Goal: Use online tool/utility: Utilize a website feature to perform a specific function

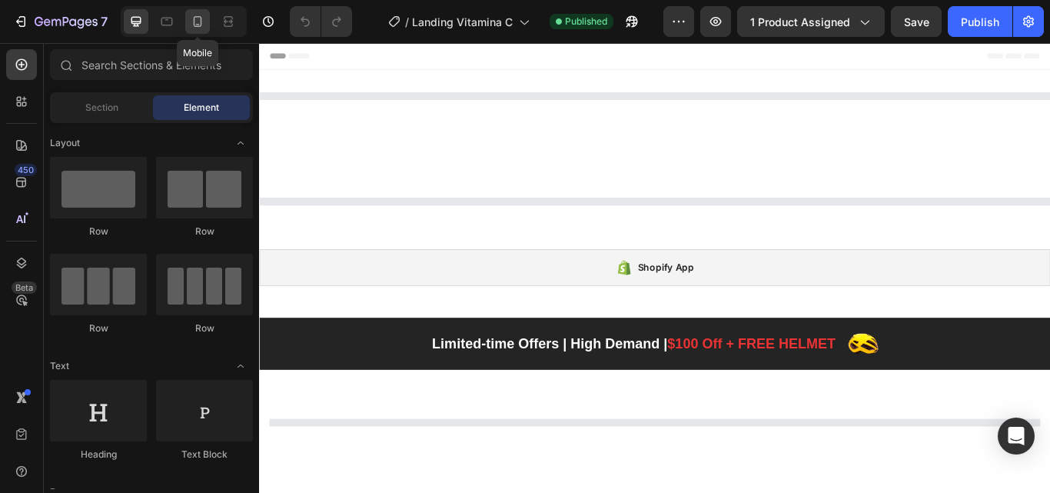
click at [199, 25] on icon at bounding box center [197, 21] width 15 height 15
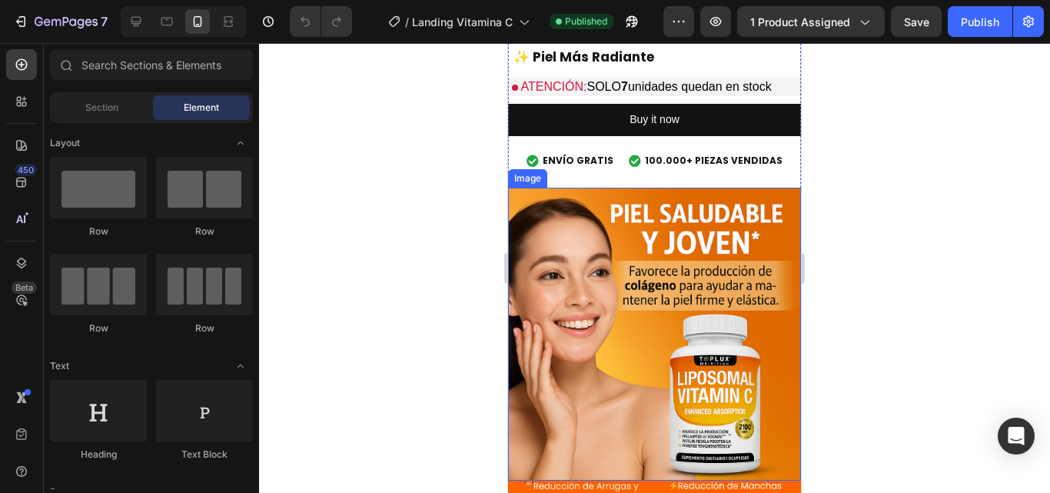
scroll to position [692, 0]
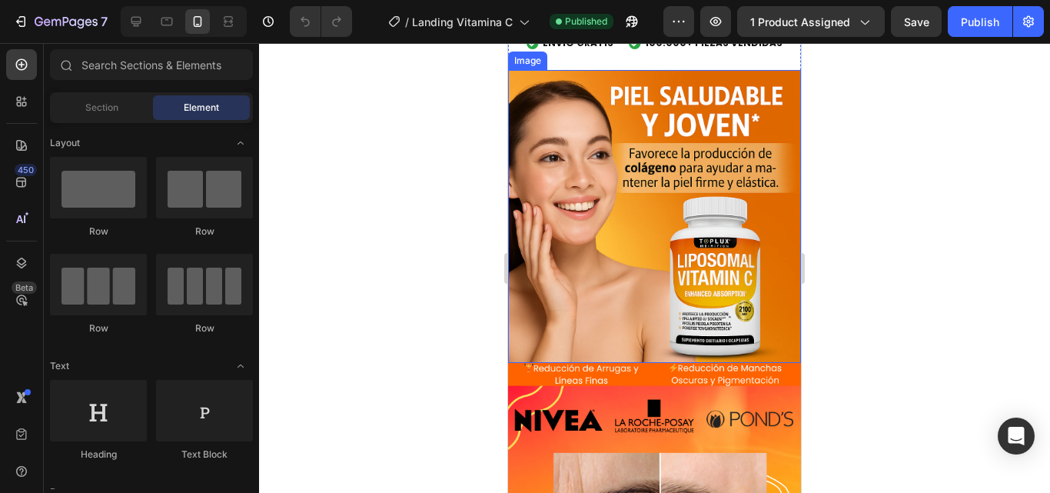
click at [659, 219] on img at bounding box center [654, 216] width 293 height 293
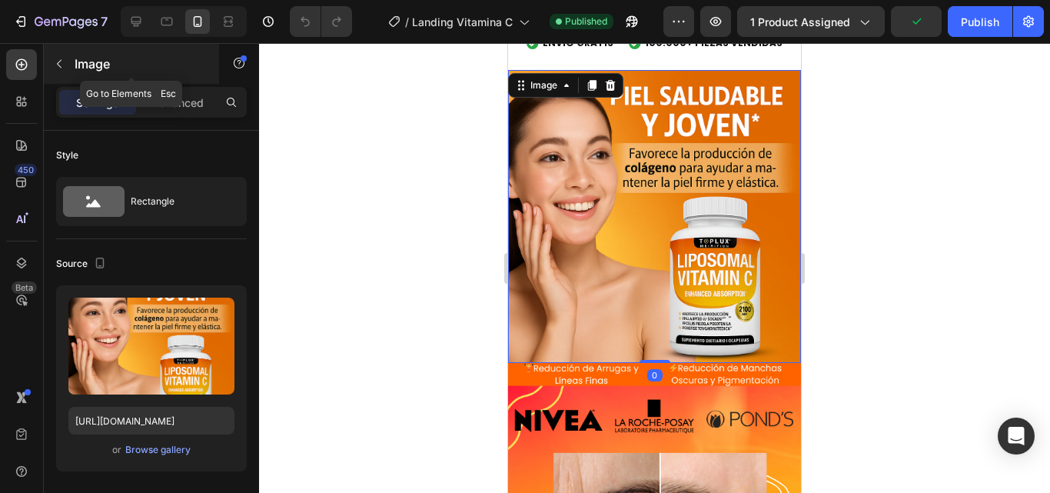
click at [62, 66] on icon "button" at bounding box center [59, 64] width 12 height 12
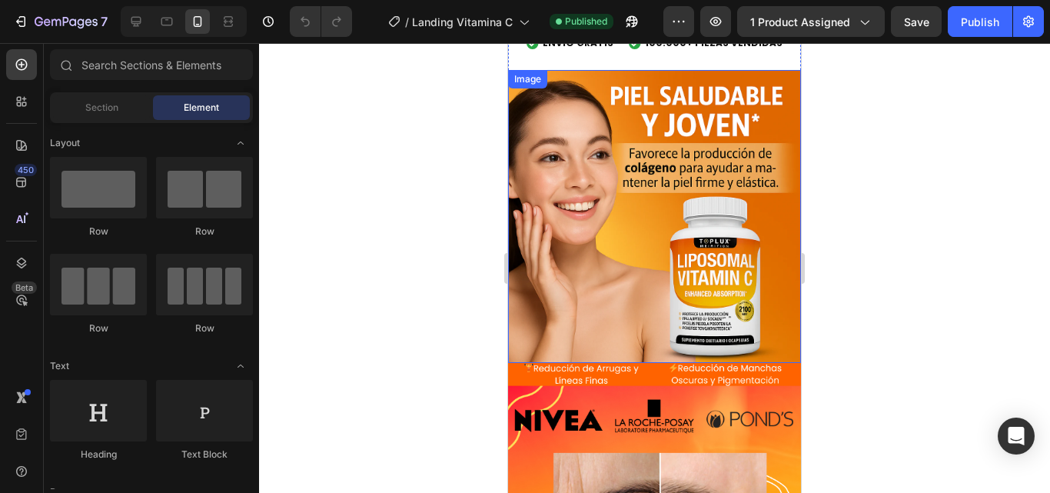
click at [561, 169] on img at bounding box center [654, 216] width 293 height 293
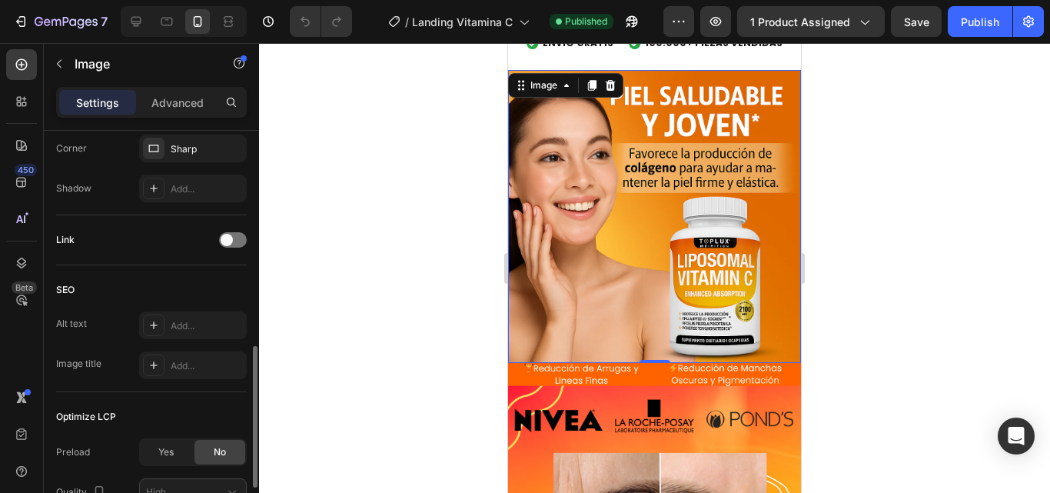
scroll to position [755, 0]
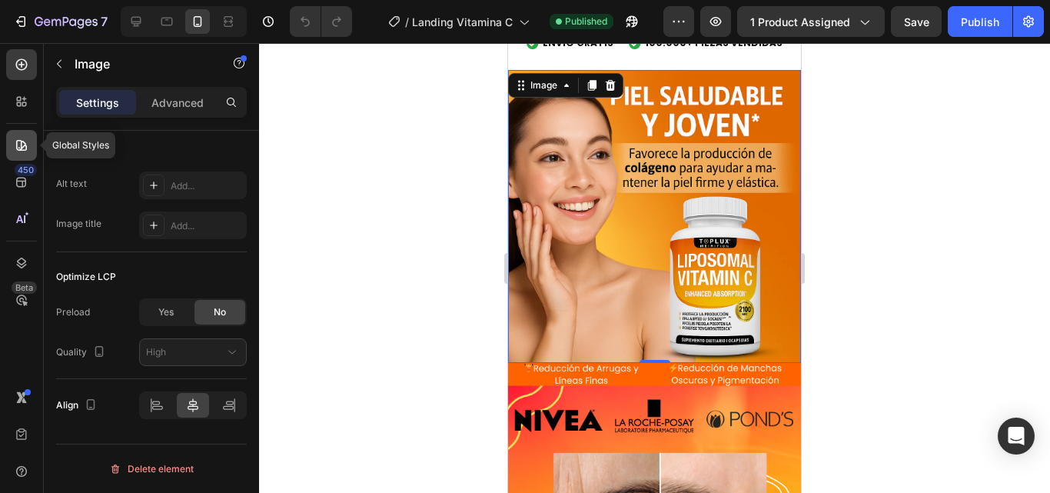
click at [13, 149] on div at bounding box center [21, 145] width 31 height 31
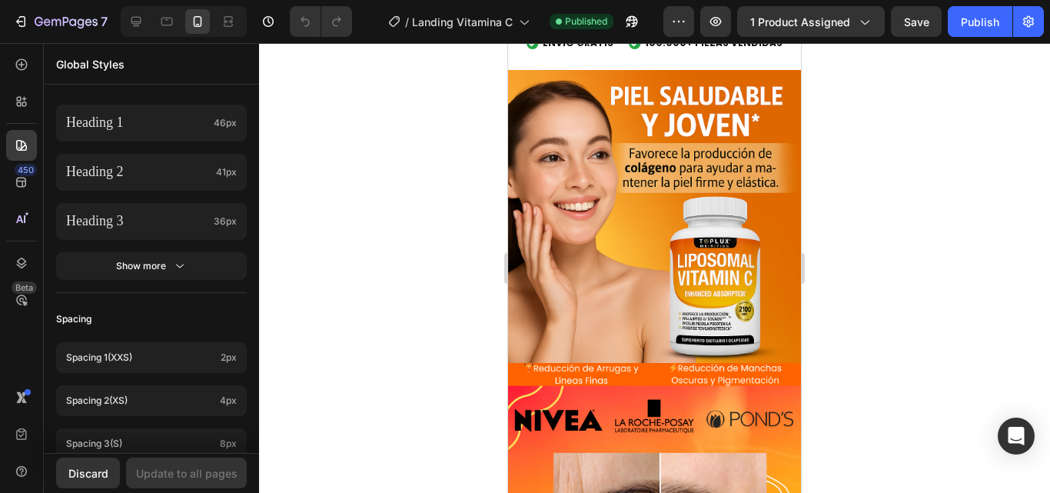
scroll to position [77, 0]
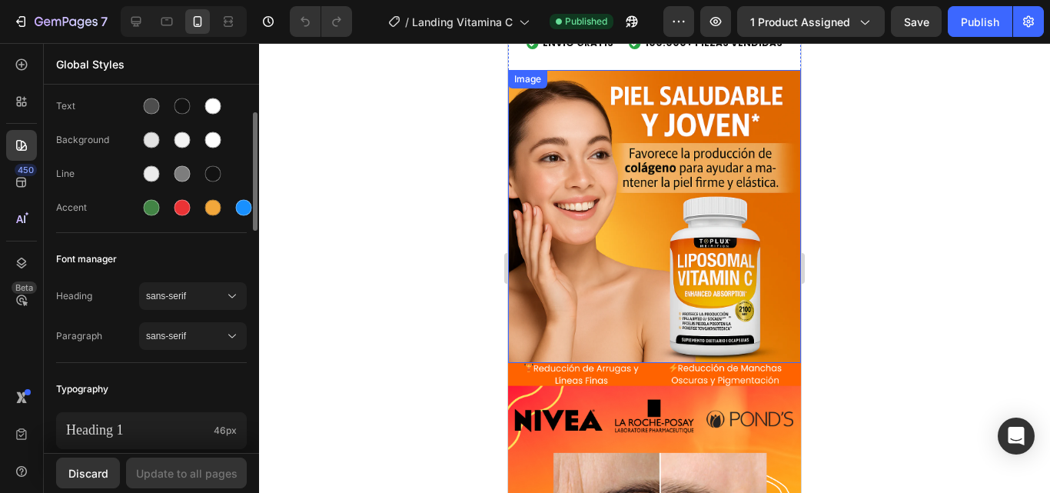
click at [684, 209] on img at bounding box center [654, 216] width 293 height 293
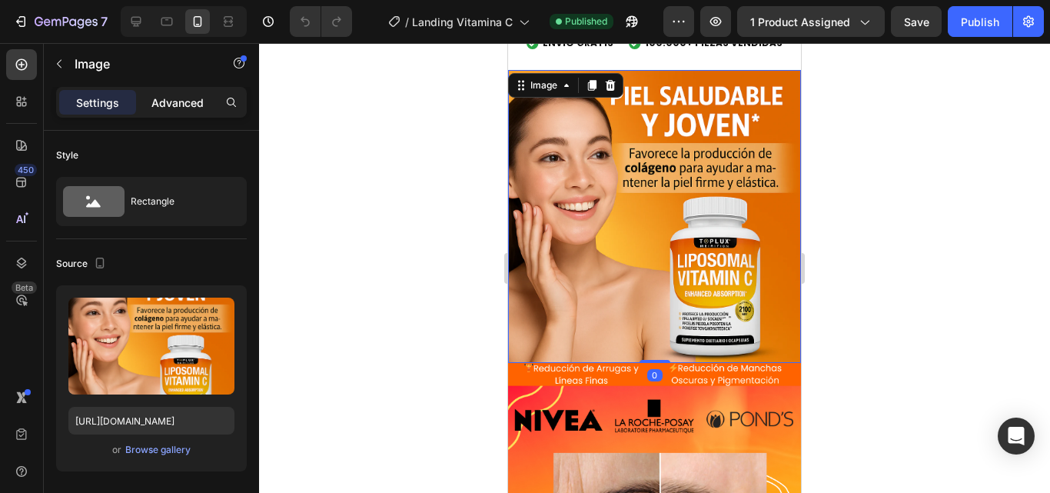
click at [178, 105] on p "Advanced" at bounding box center [177, 103] width 52 height 16
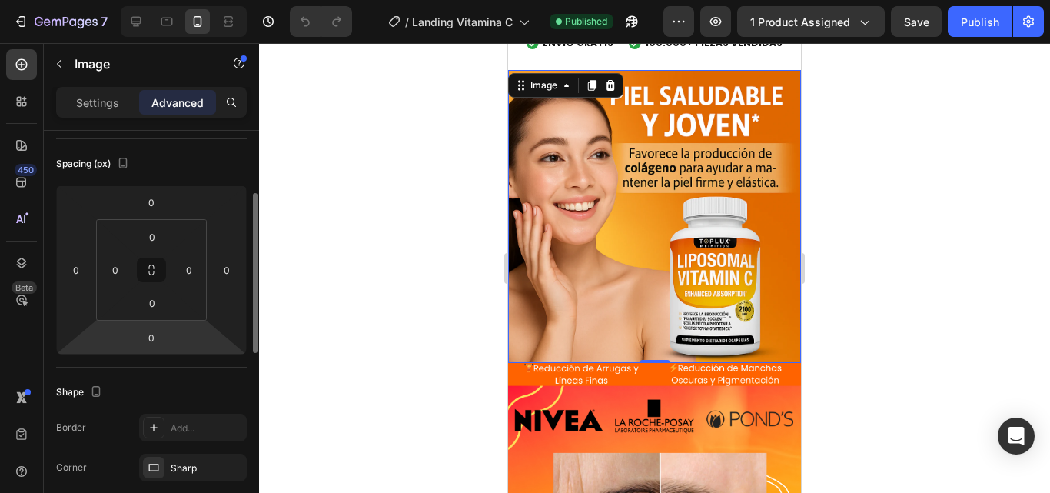
scroll to position [82, 0]
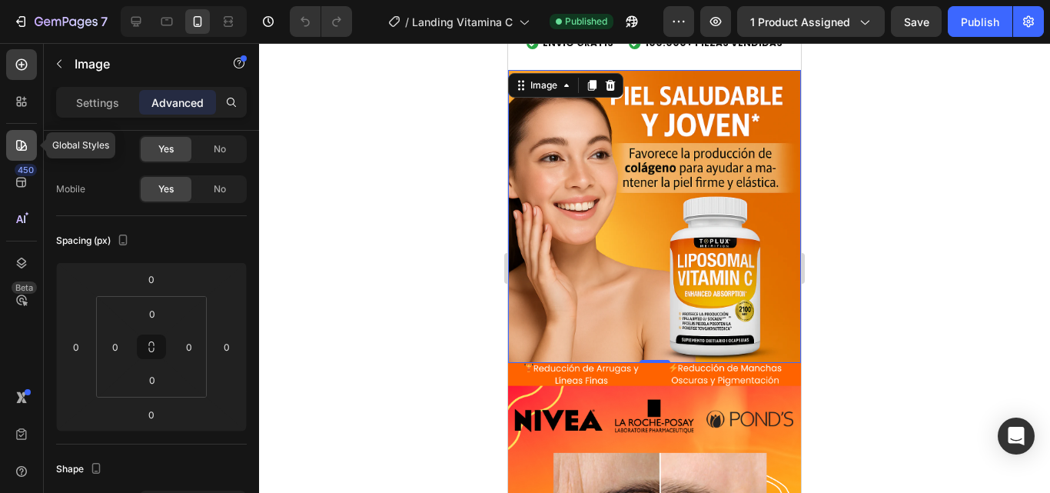
click at [19, 151] on icon at bounding box center [21, 145] width 11 height 11
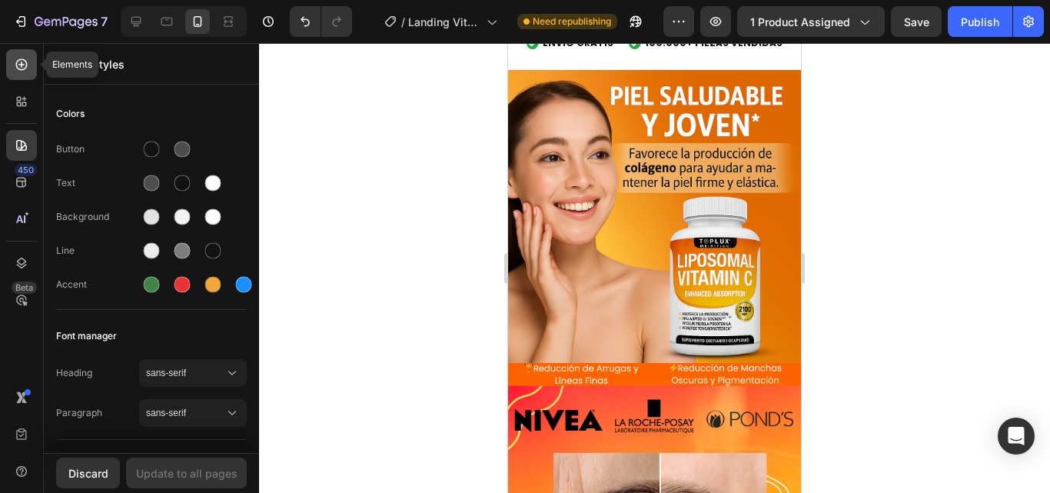
click at [19, 62] on icon at bounding box center [21, 64] width 15 height 15
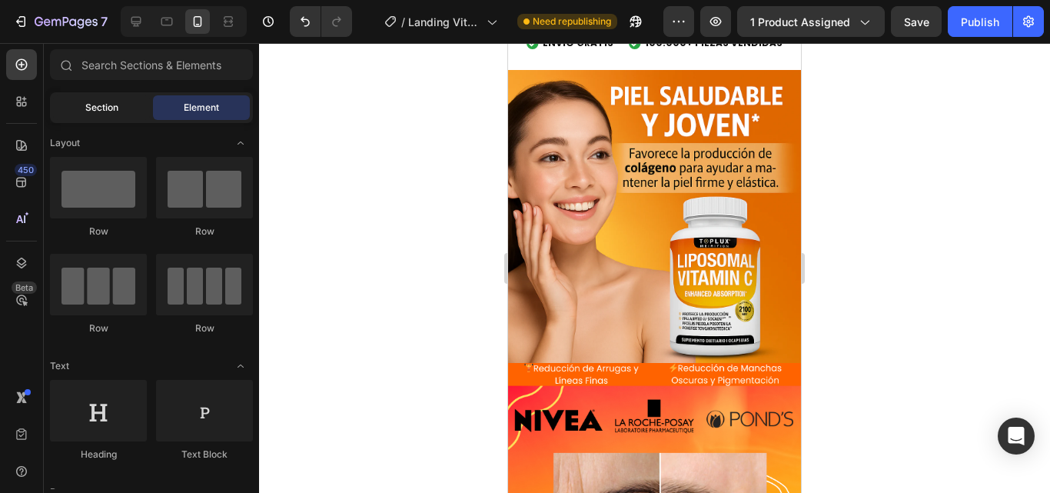
click at [91, 111] on span "Section" at bounding box center [101, 108] width 33 height 14
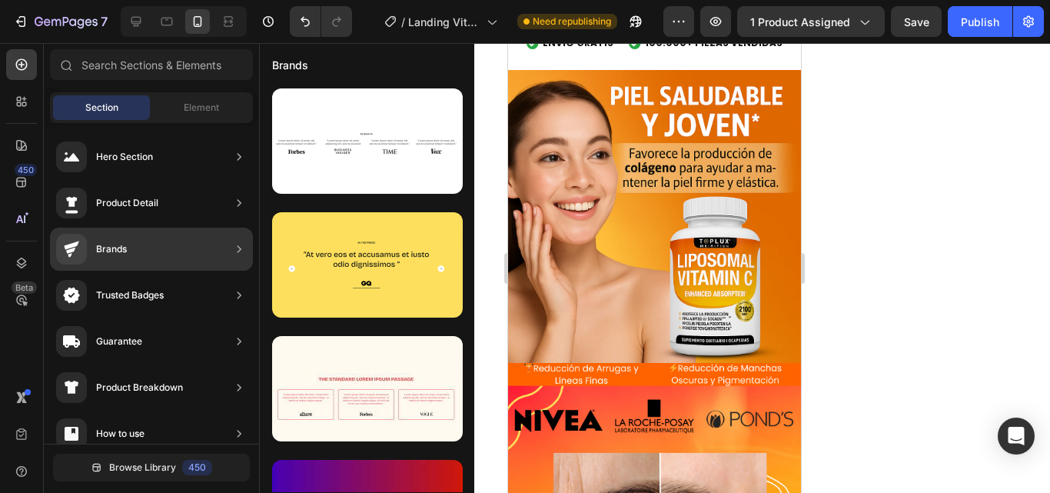
click at [153, 242] on div "Brands" at bounding box center [151, 249] width 203 height 43
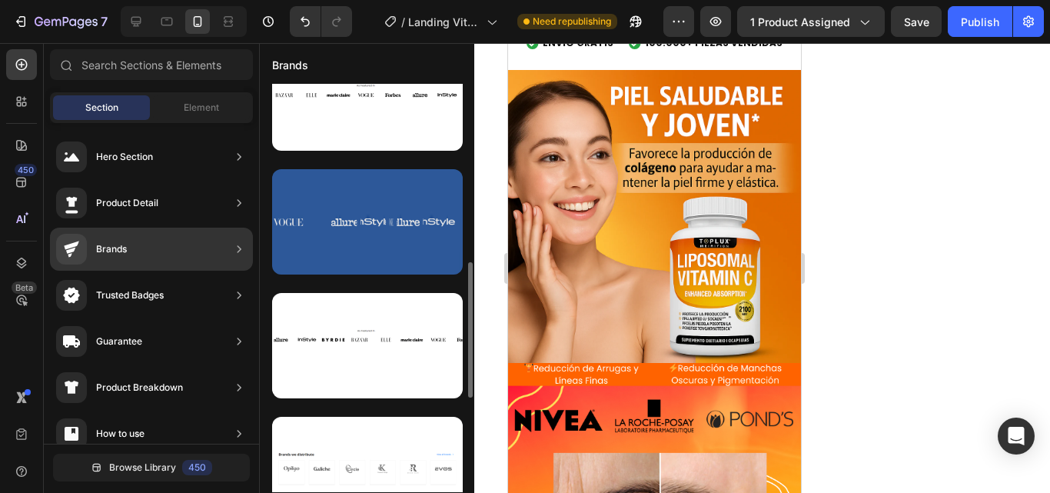
scroll to position [384, 0]
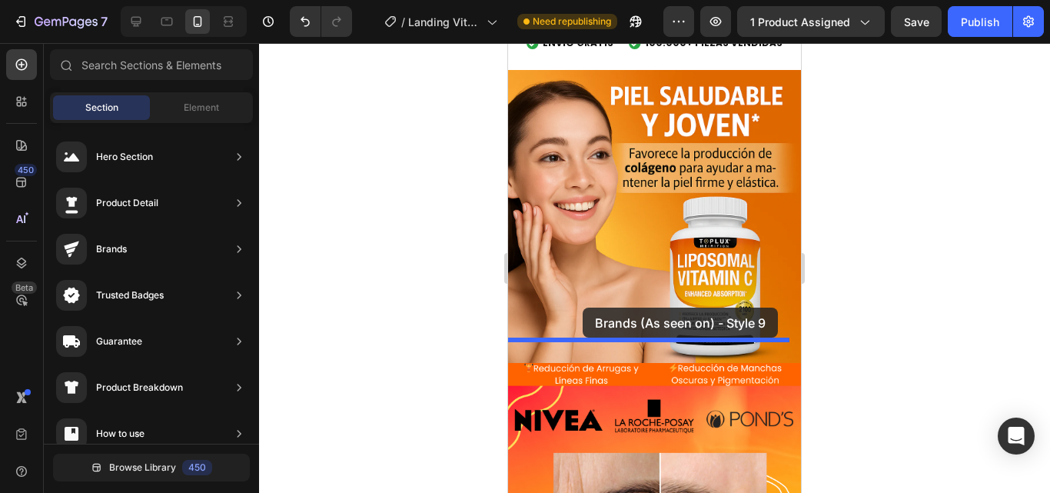
drag, startPoint x: 873, startPoint y: 313, endPoint x: 583, endPoint y: 308, distance: 289.9
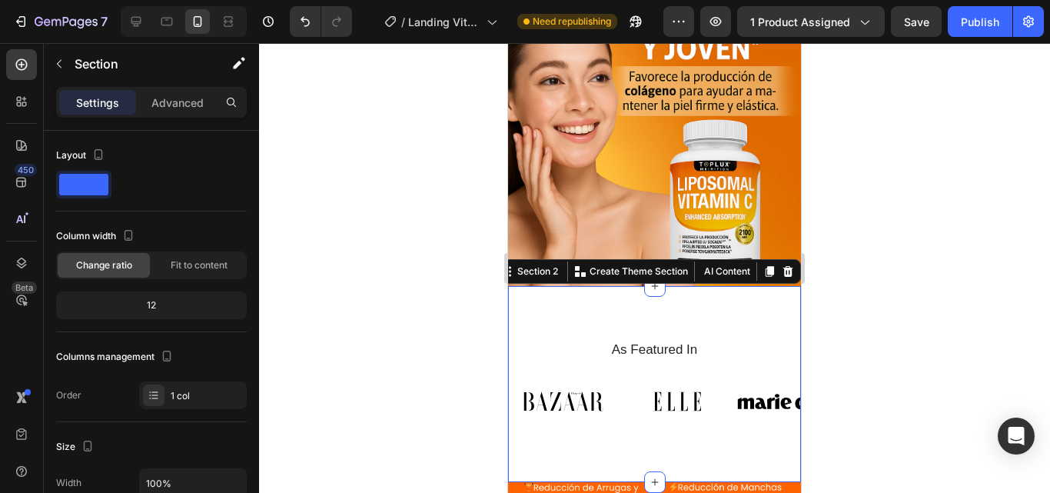
scroll to position [923, 0]
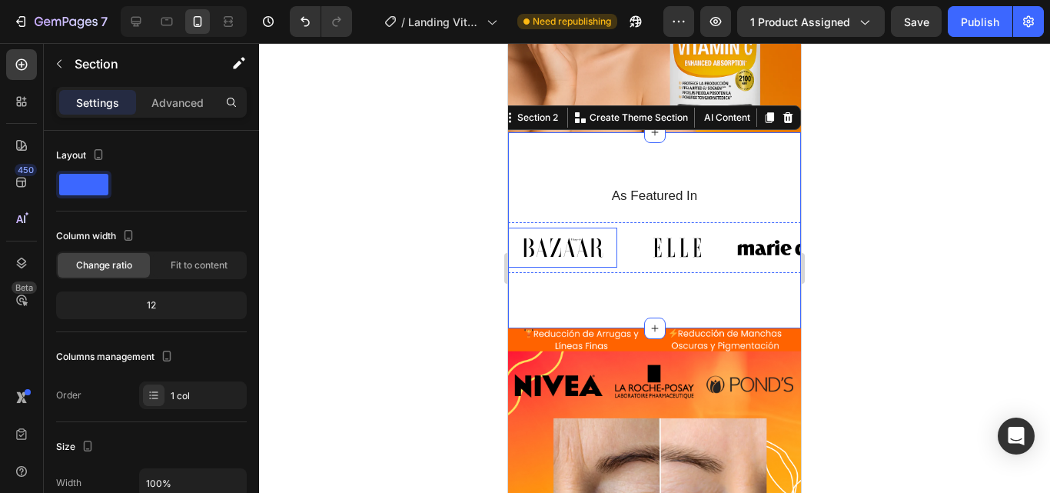
click at [567, 233] on img at bounding box center [562, 248] width 109 height 40
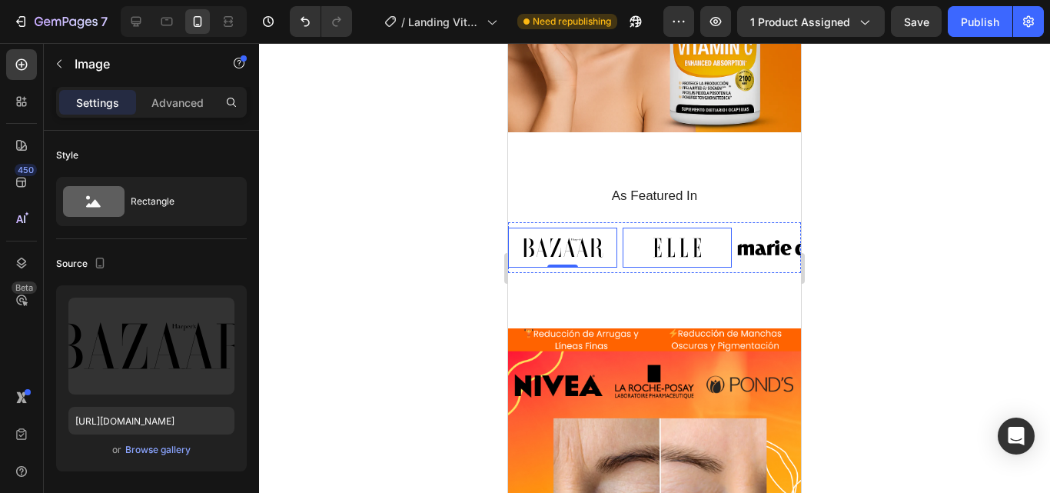
click at [671, 228] on img at bounding box center [677, 248] width 109 height 40
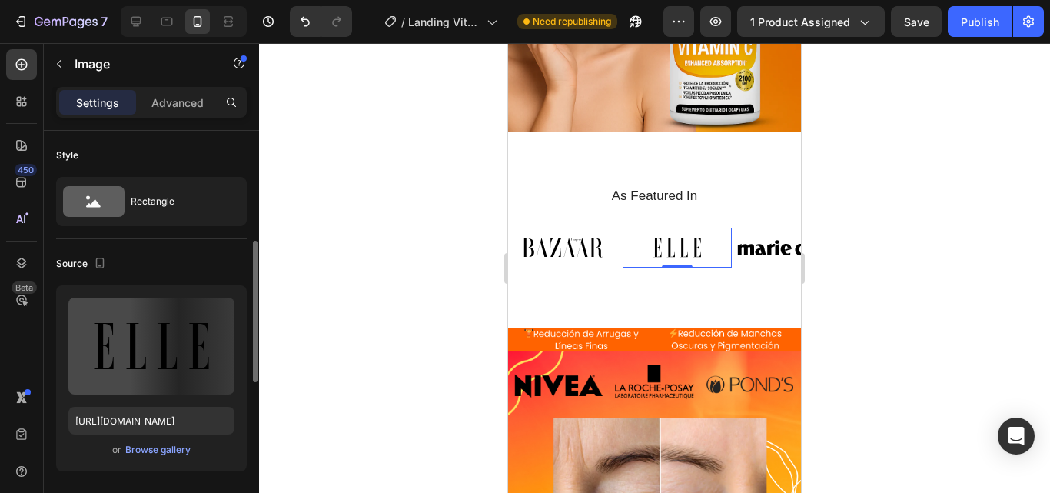
scroll to position [82, 0]
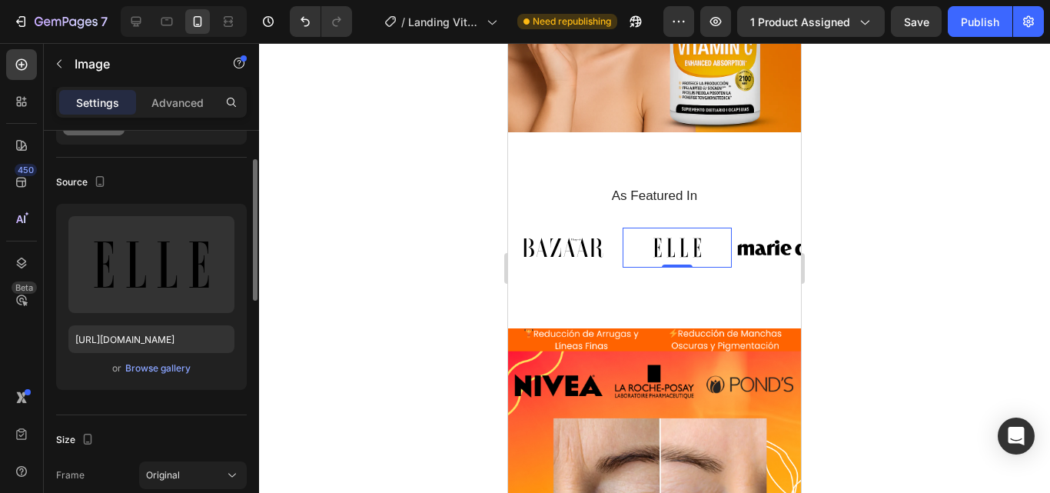
click at [587, 228] on img at bounding box center [562, 248] width 109 height 40
click at [656, 228] on img at bounding box center [677, 248] width 109 height 40
click at [747, 228] on img at bounding box center [791, 248] width 109 height 40
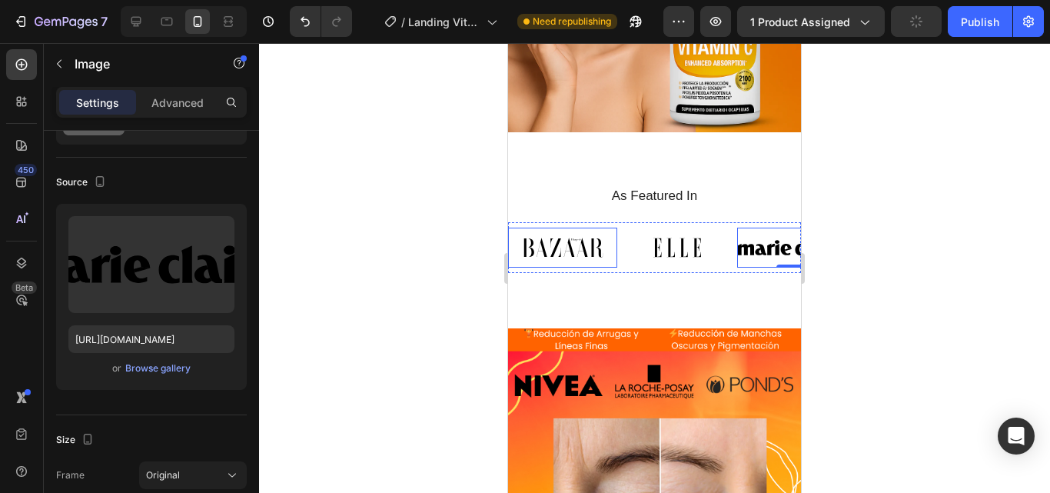
click at [554, 234] on img at bounding box center [562, 248] width 109 height 40
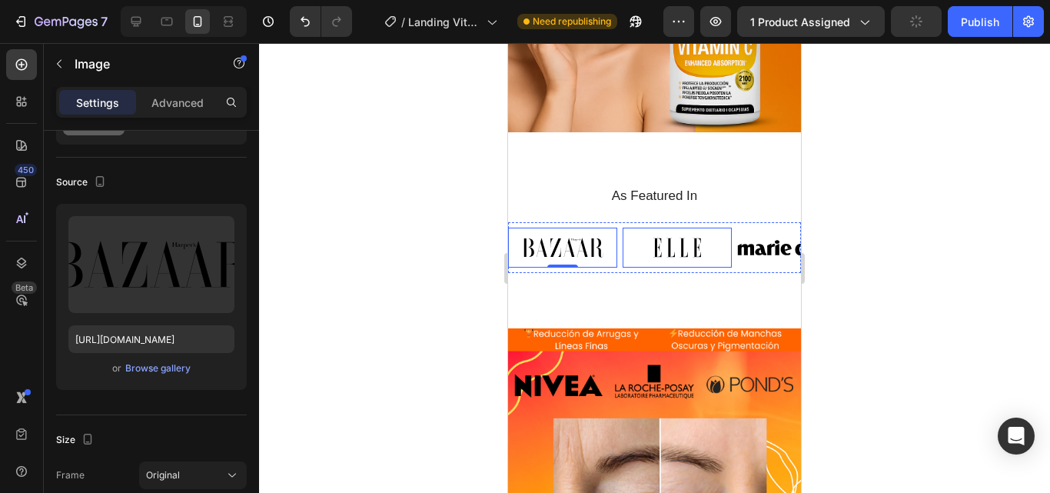
click at [695, 228] on img at bounding box center [677, 248] width 109 height 40
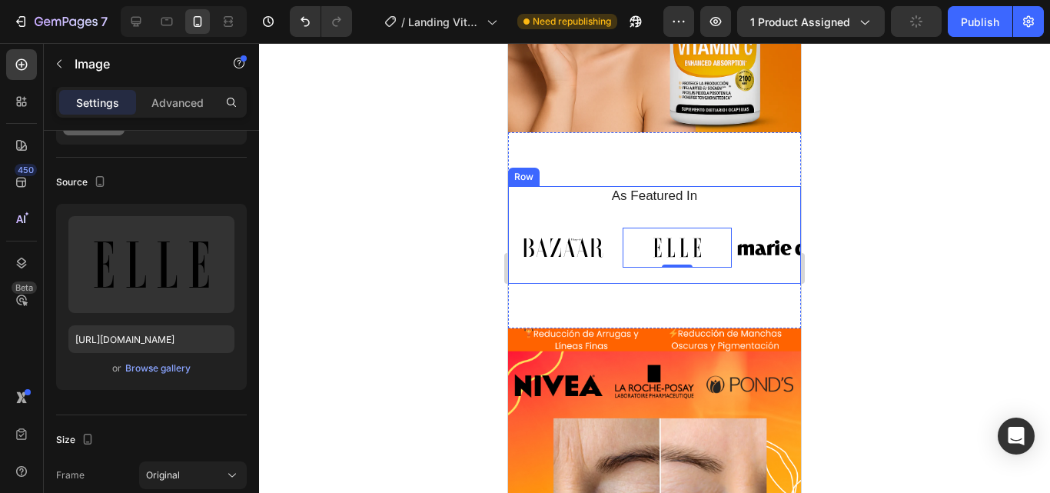
type input "[URL][DOMAIN_NAME]"
click at [582, 231] on img at bounding box center [562, 248] width 109 height 40
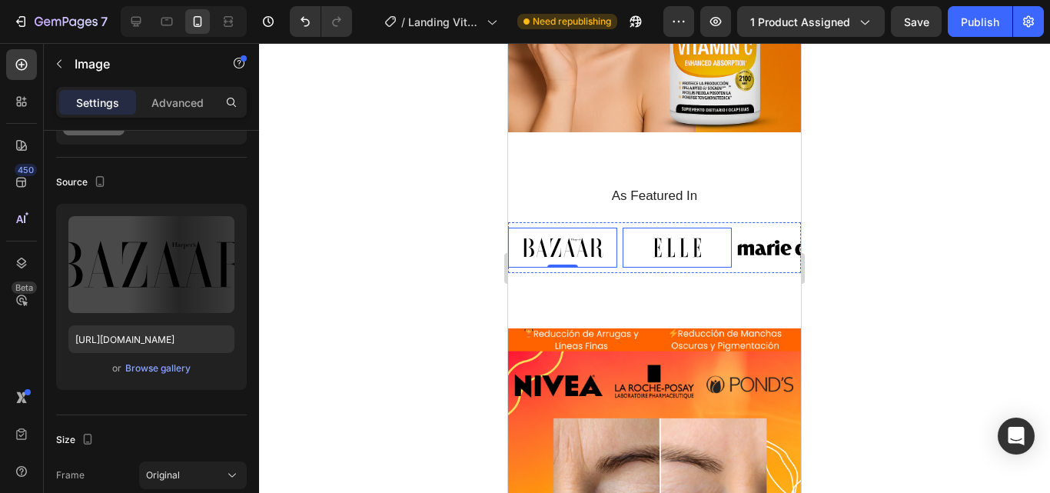
click at [670, 228] on img at bounding box center [677, 248] width 109 height 40
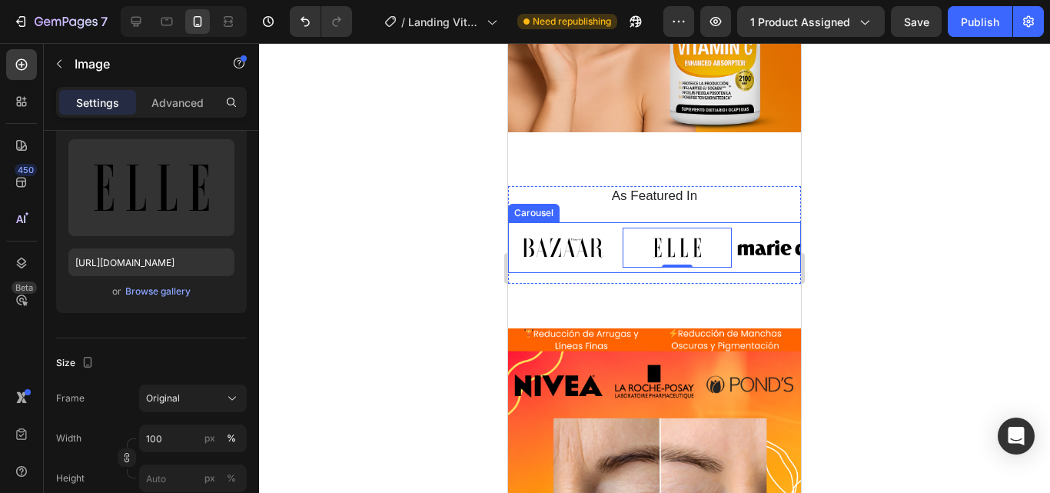
scroll to position [0, 0]
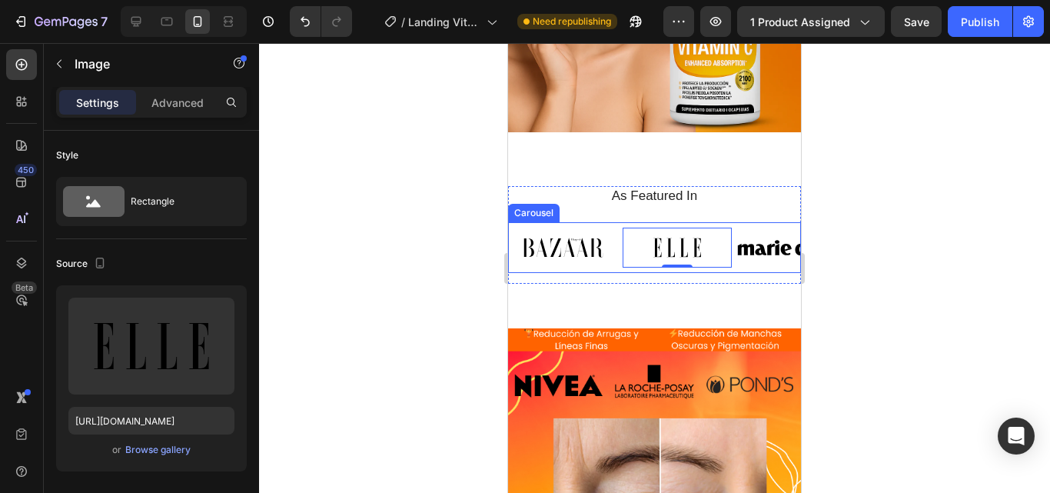
click at [529, 206] on div "Carousel" at bounding box center [533, 213] width 45 height 14
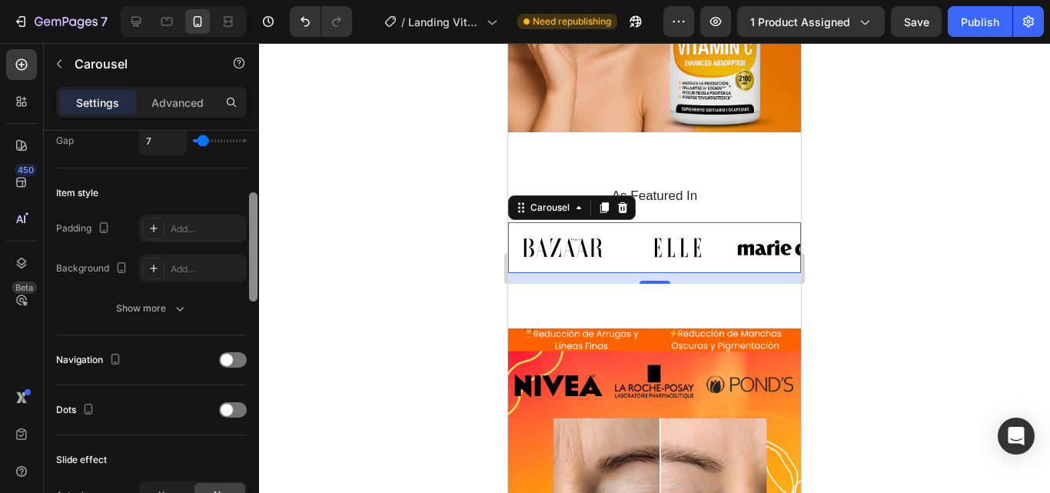
scroll to position [311, 0]
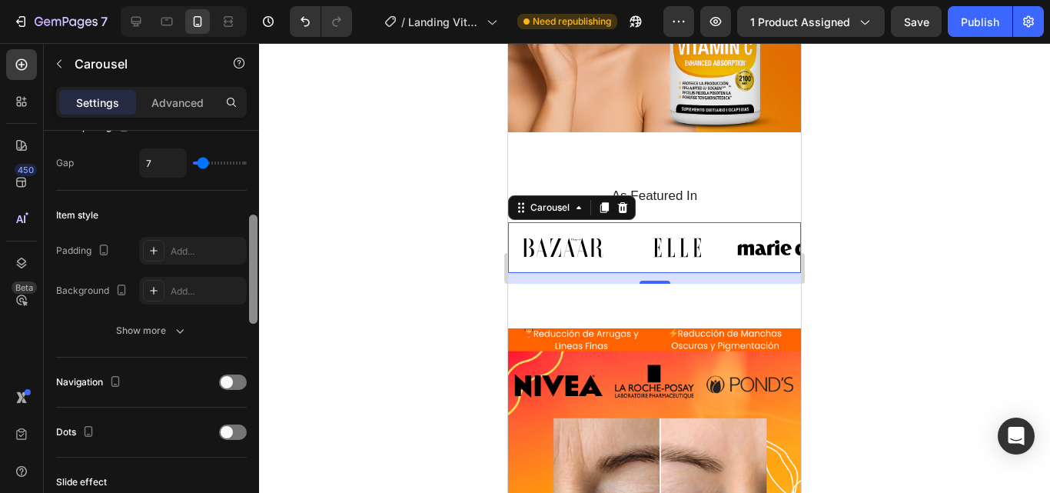
drag, startPoint x: 253, startPoint y: 358, endPoint x: 249, endPoint y: 234, distance: 123.9
click at [249, 234] on div at bounding box center [253, 269] width 8 height 109
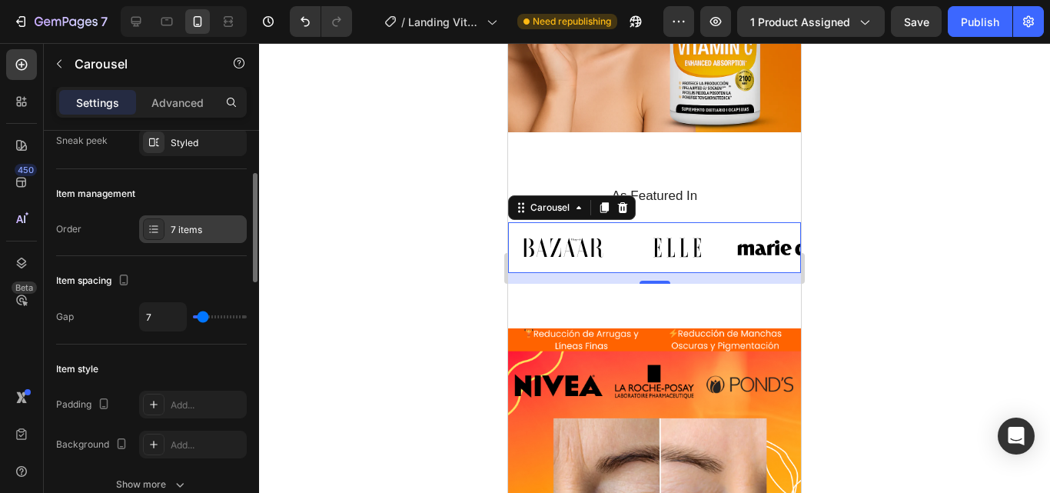
click at [160, 231] on div at bounding box center [154, 229] width 22 height 22
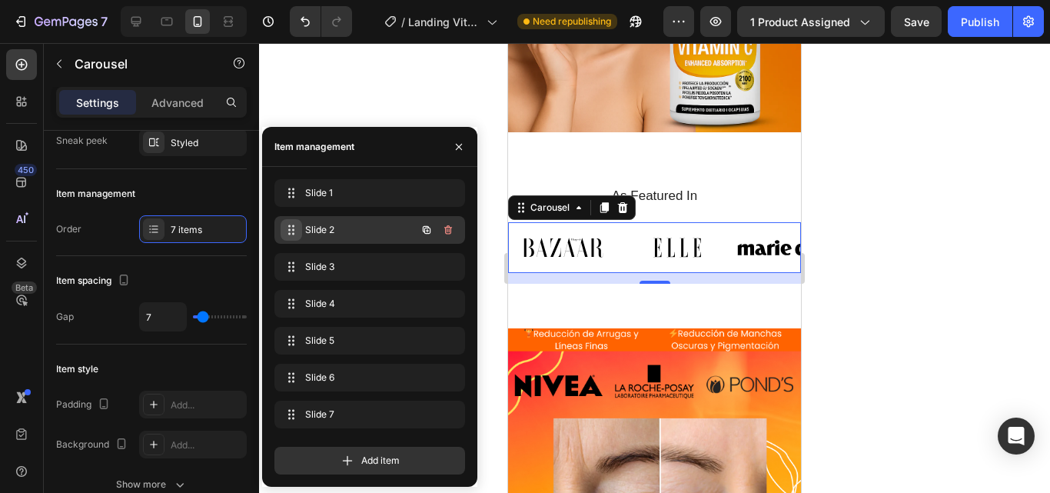
click at [293, 235] on icon at bounding box center [291, 230] width 12 height 12
click at [330, 233] on span "Slide 2" at bounding box center [348, 230] width 87 height 14
click at [337, 232] on span "Slide 2" at bounding box center [359, 230] width 114 height 14
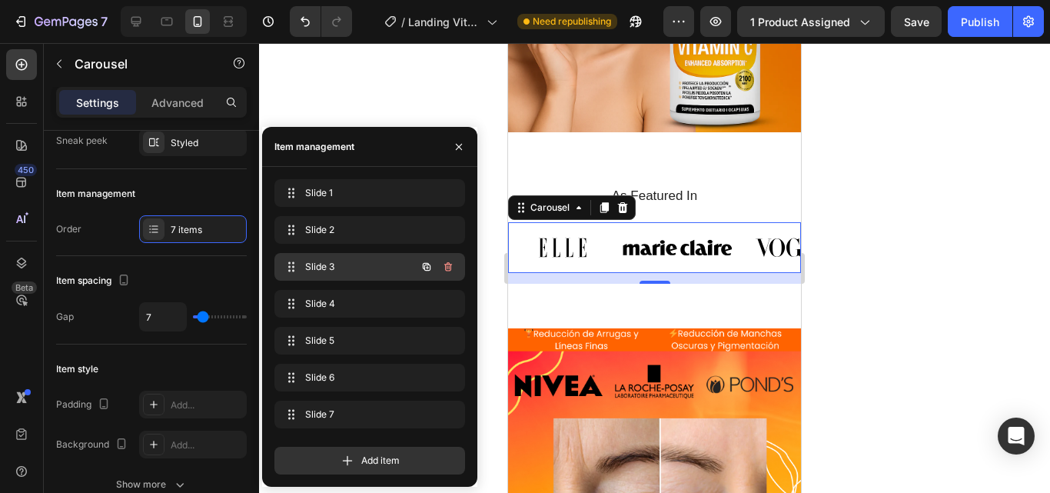
click at [348, 271] on span "Slide 3" at bounding box center [348, 267] width 87 height 14
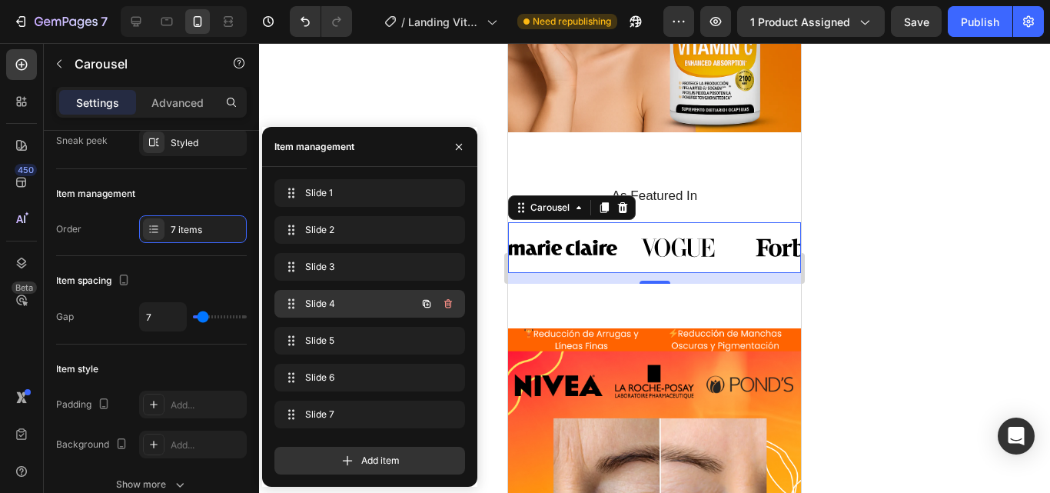
click at [341, 303] on span "Slide 4" at bounding box center [348, 304] width 87 height 14
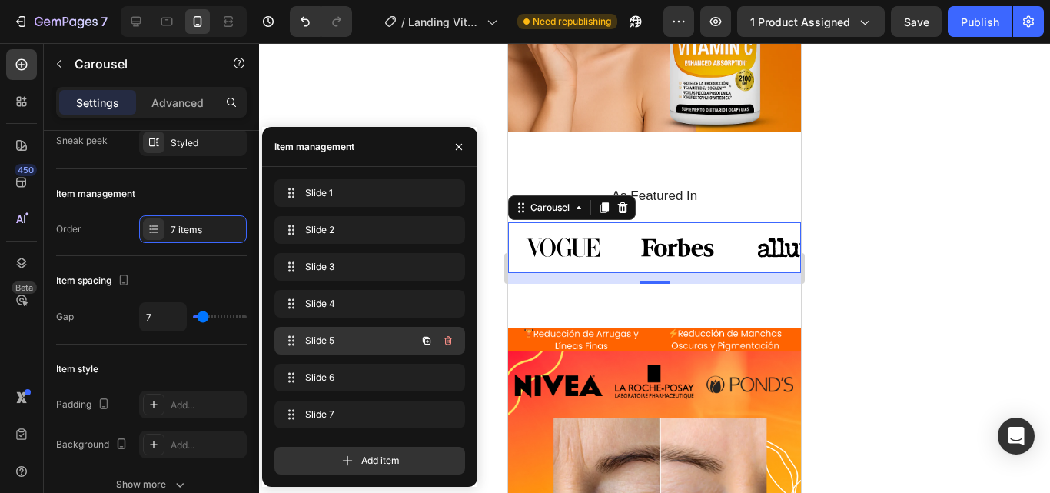
click at [347, 332] on div "Slide 5 Slide 5" at bounding box center [348, 341] width 135 height 22
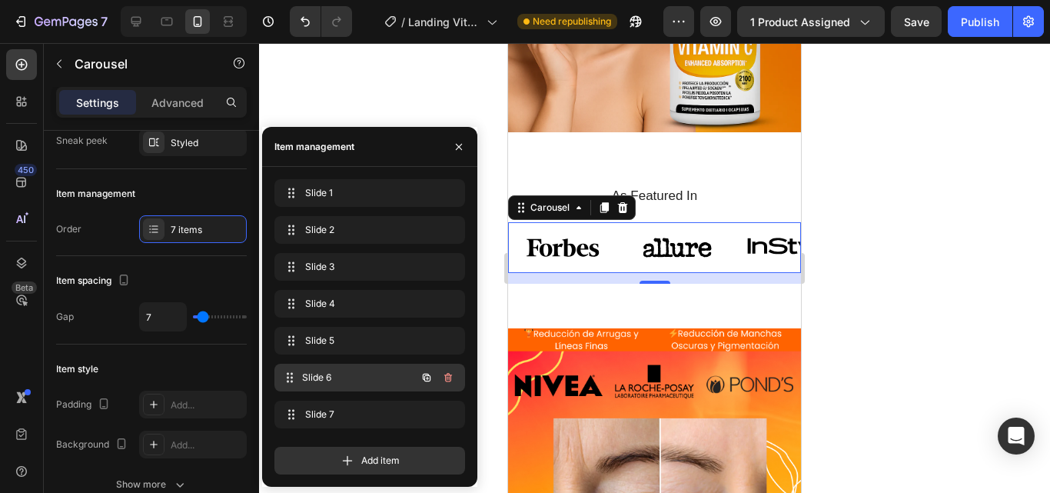
click at [366, 373] on span "Slide 6" at bounding box center [359, 378] width 114 height 14
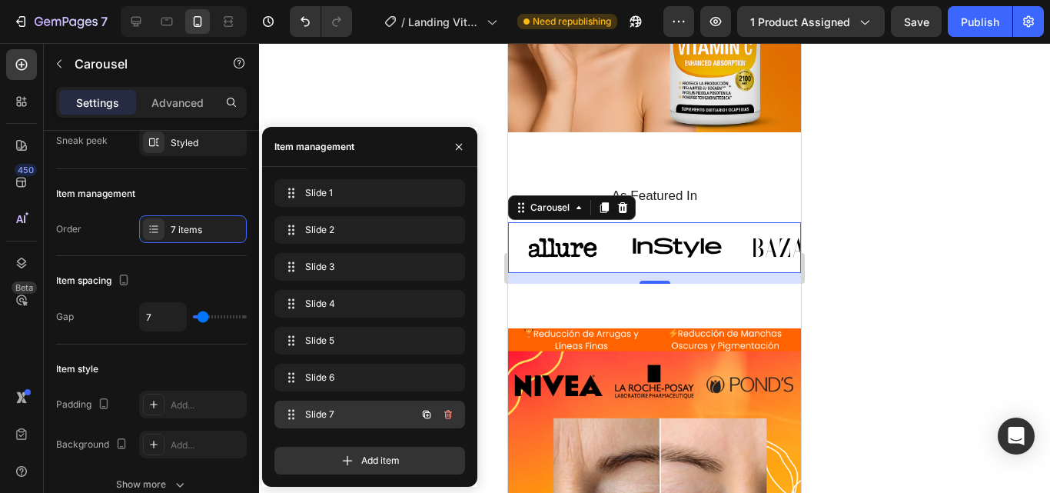
click at [356, 411] on span "Slide 7" at bounding box center [348, 415] width 87 height 14
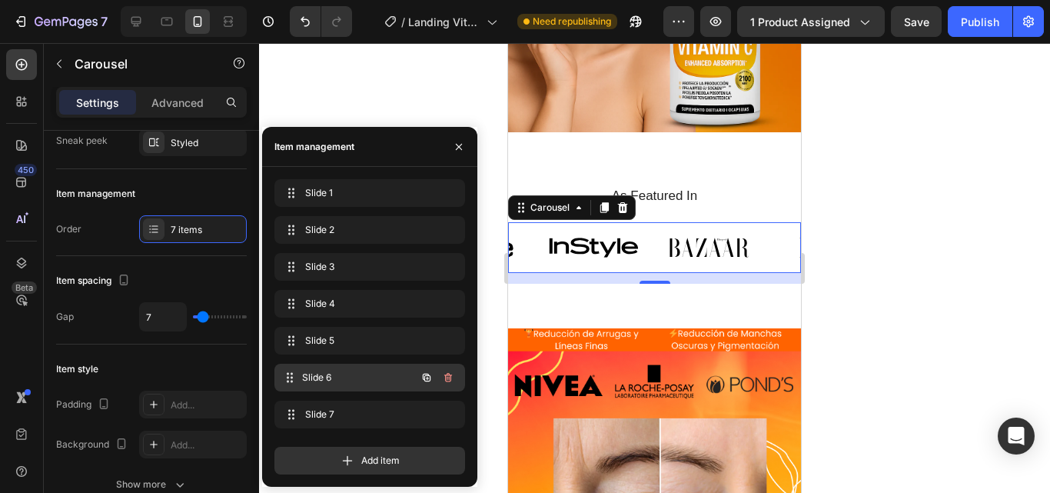
click at [354, 381] on span "Slide 6" at bounding box center [359, 378] width 114 height 14
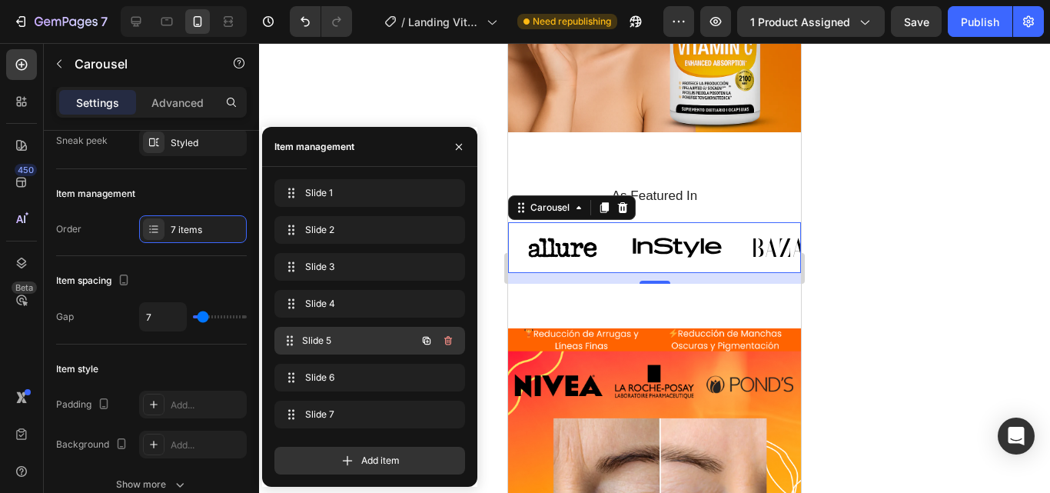
click at [354, 348] on div "Slide 5 Slide 5" at bounding box center [348, 341] width 135 height 22
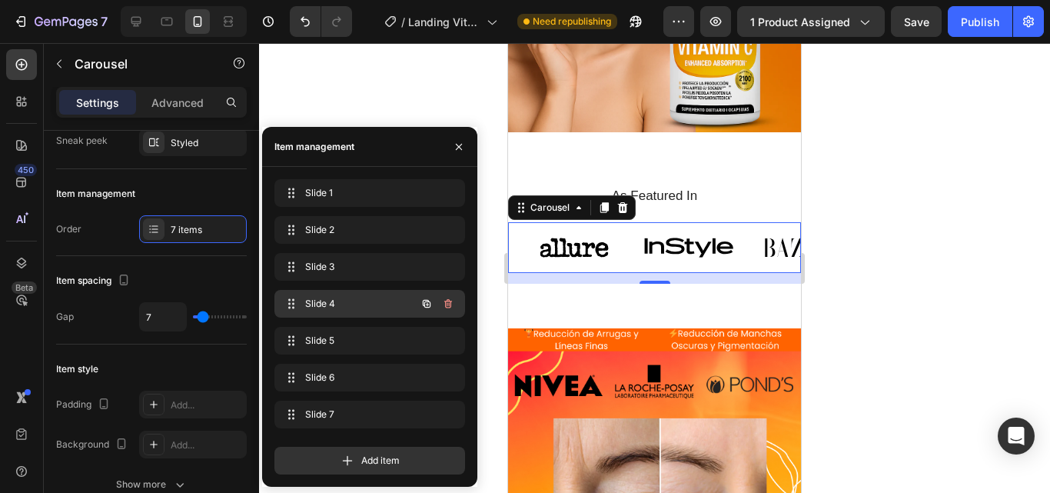
click at [349, 305] on span "Slide 4" at bounding box center [348, 304] width 87 height 14
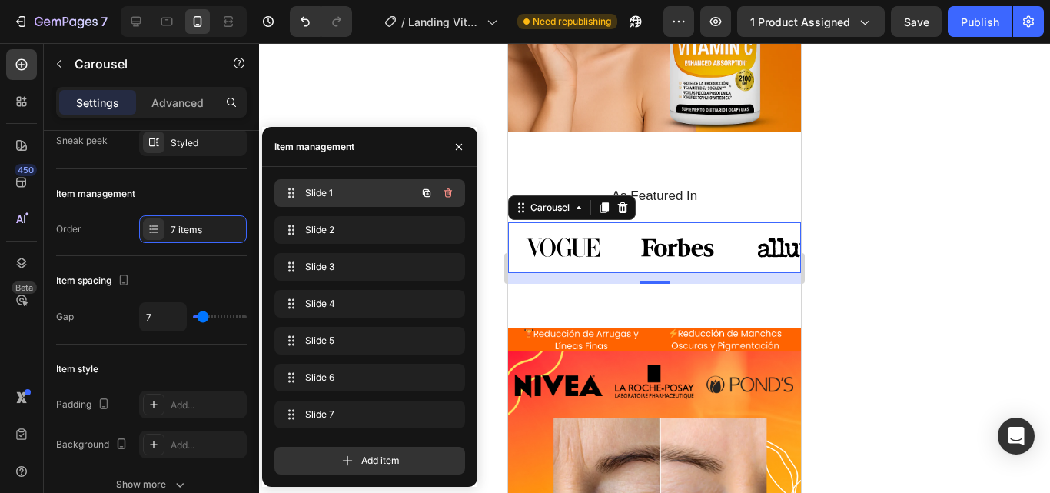
click at [348, 198] on span "Slide 1" at bounding box center [348, 193] width 87 height 14
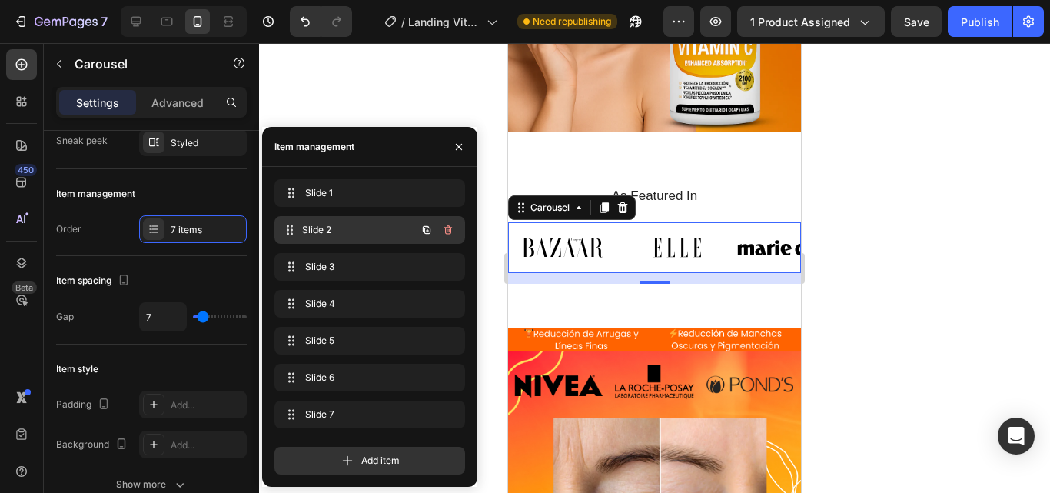
click at [351, 219] on div "Slide 2 Slide 2" at bounding box center [348, 230] width 135 height 22
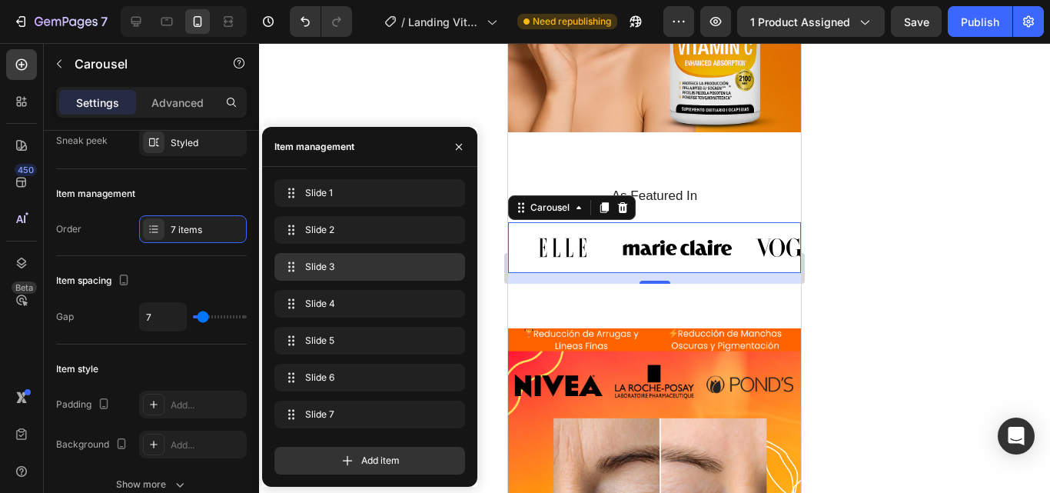
click at [343, 263] on span "Slide 3" at bounding box center [366, 267] width 123 height 14
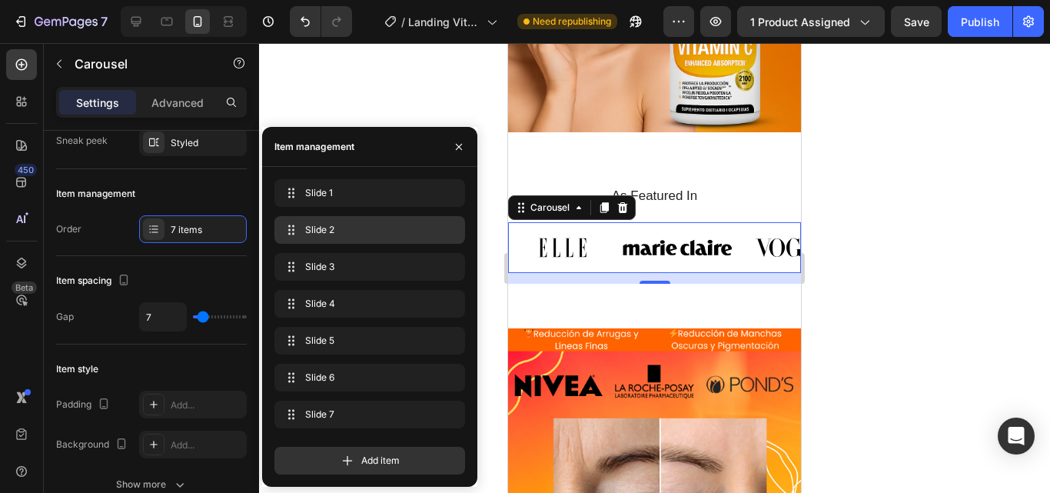
click at [358, 238] on div "Slide 2 Slide 2" at bounding box center [370, 230] width 178 height 22
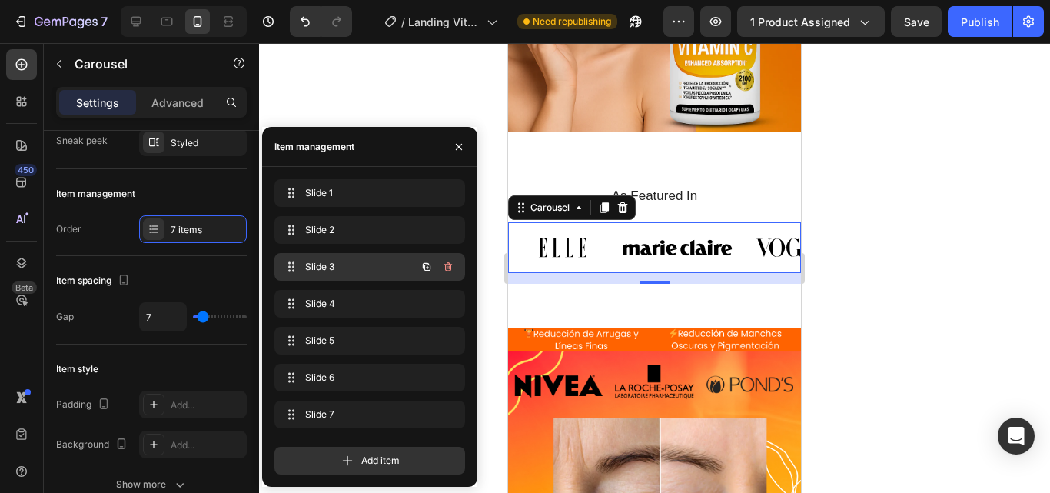
click at [362, 268] on span "Slide 3" at bounding box center [348, 267] width 87 height 14
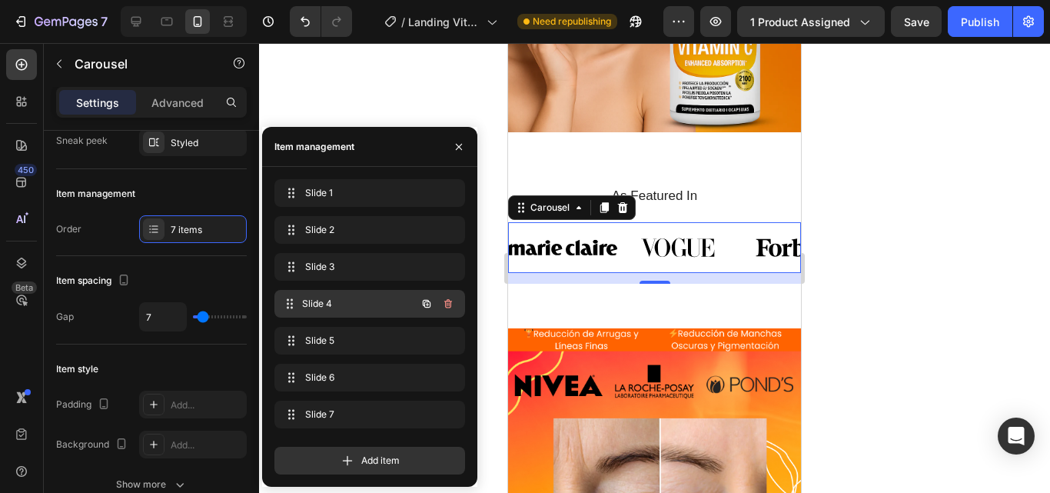
click at [369, 306] on span "Slide 4" at bounding box center [359, 304] width 114 height 14
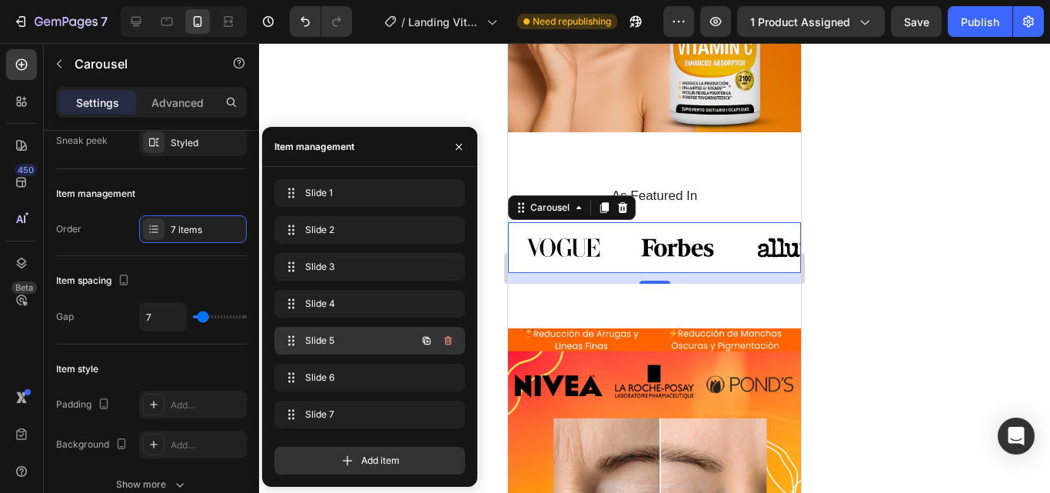
click at [373, 351] on div "Slide 5 Slide 5" at bounding box center [370, 341] width 191 height 28
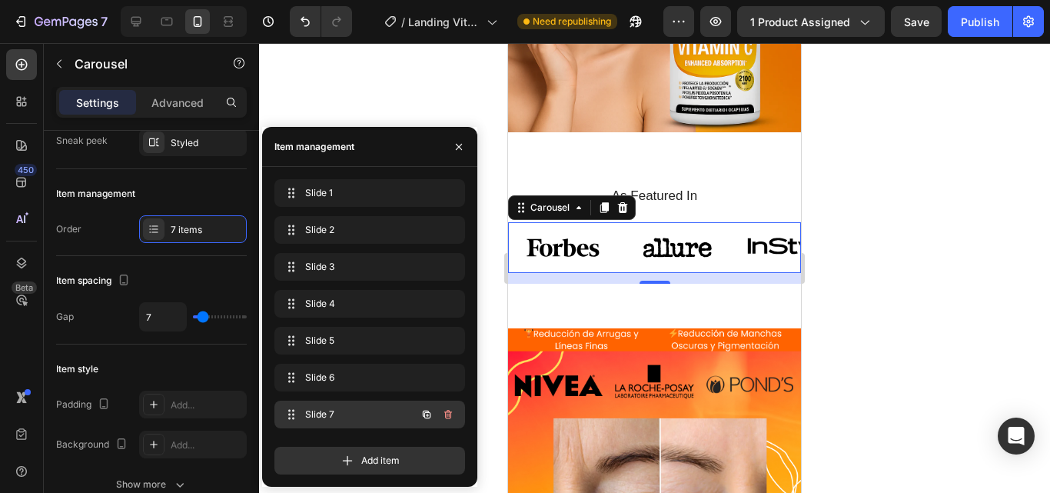
click at [381, 406] on div "Slide 7 Slide 7" at bounding box center [348, 415] width 135 height 22
click at [369, 413] on span "Slide 7" at bounding box center [359, 415] width 114 height 14
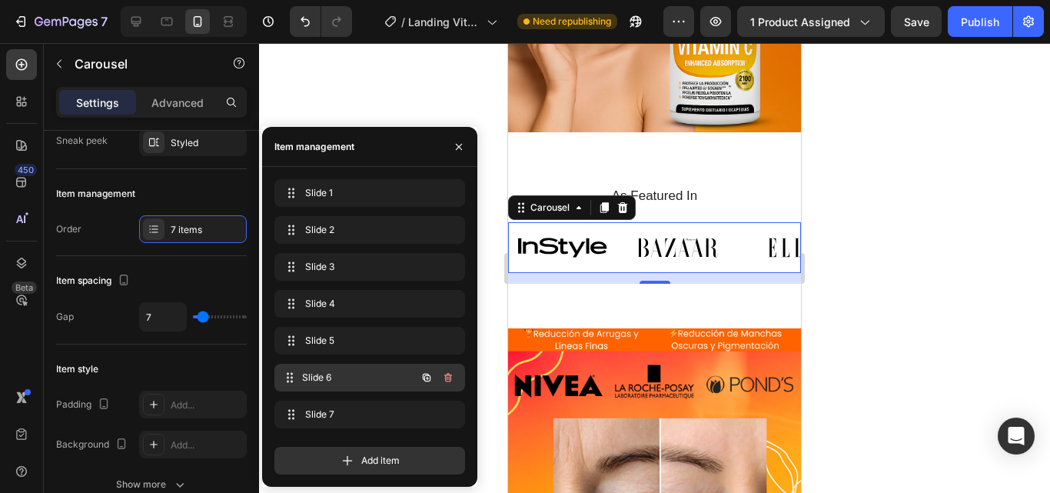
click at [366, 377] on span "Slide 6" at bounding box center [359, 378] width 114 height 14
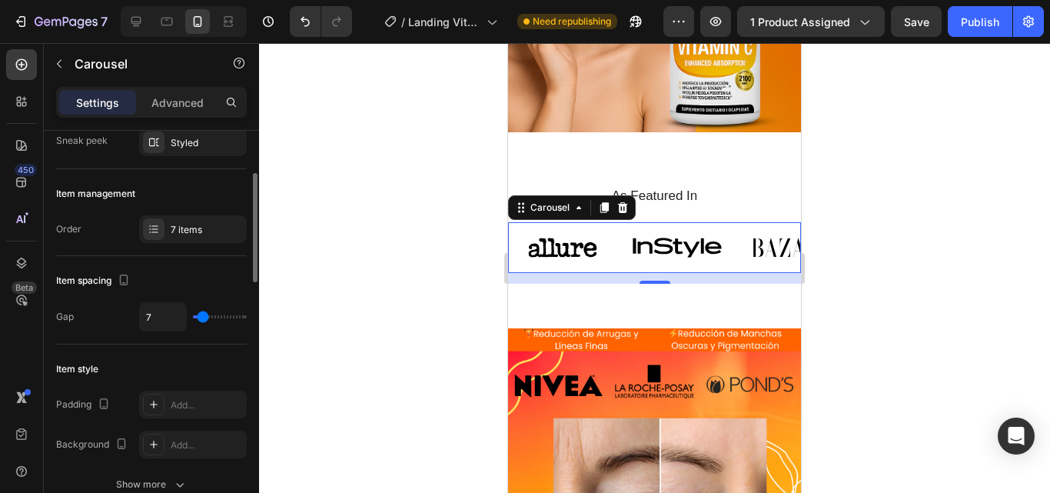
click at [113, 333] on div "Item spacing Gap 7" at bounding box center [151, 300] width 191 height 88
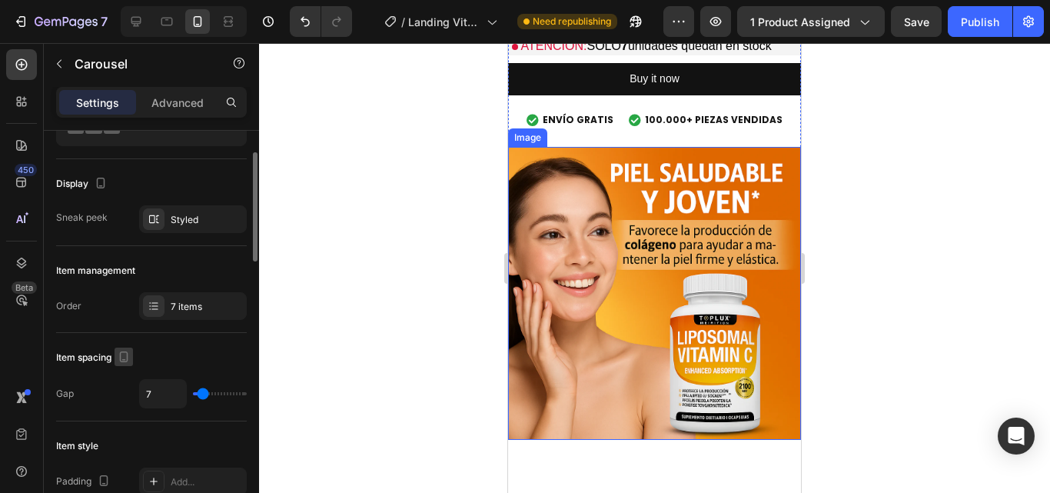
scroll to position [3, 0]
